Goal: Transaction & Acquisition: Book appointment/travel/reservation

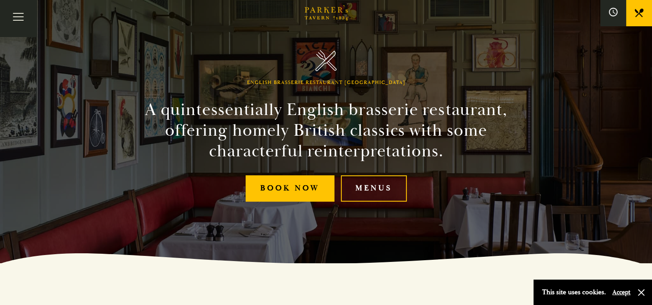
scroll to position [43, 0]
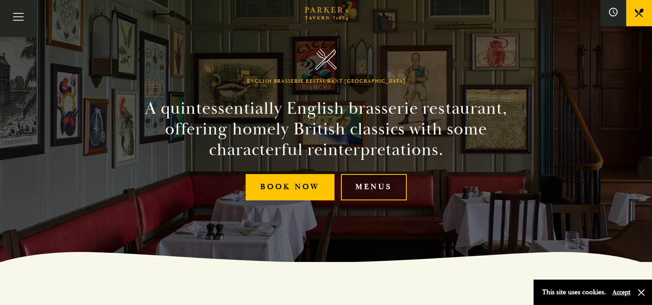
click at [371, 184] on link "Menus" at bounding box center [374, 187] width 66 height 26
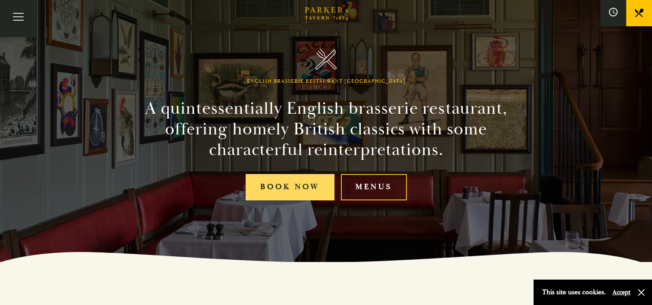
click at [295, 186] on link "Book Now" at bounding box center [290, 187] width 89 height 26
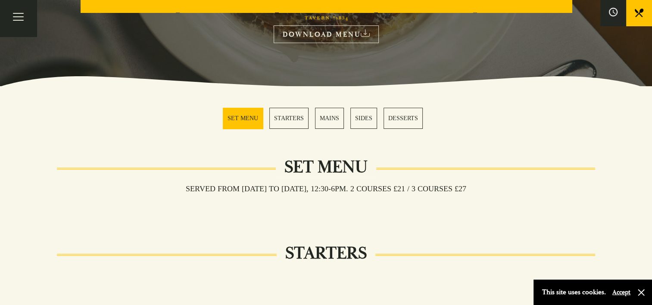
click at [323, 121] on link "MAINS" at bounding box center [329, 118] width 29 height 21
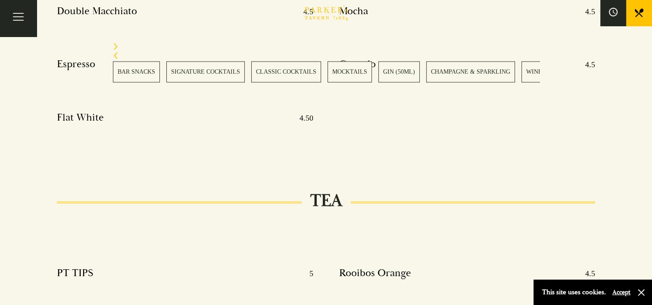
scroll to position [4910, 0]
